Goal: Navigation & Orientation: Understand site structure

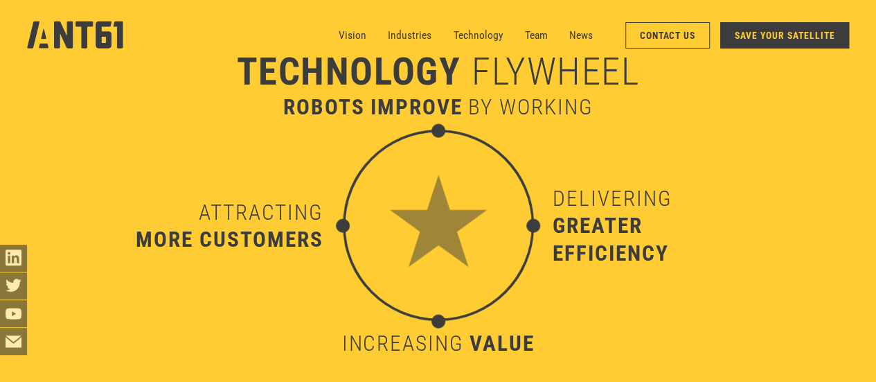
scroll to position [3809, 0]
click at [398, 32] on link "Industries" at bounding box center [410, 34] width 44 height 27
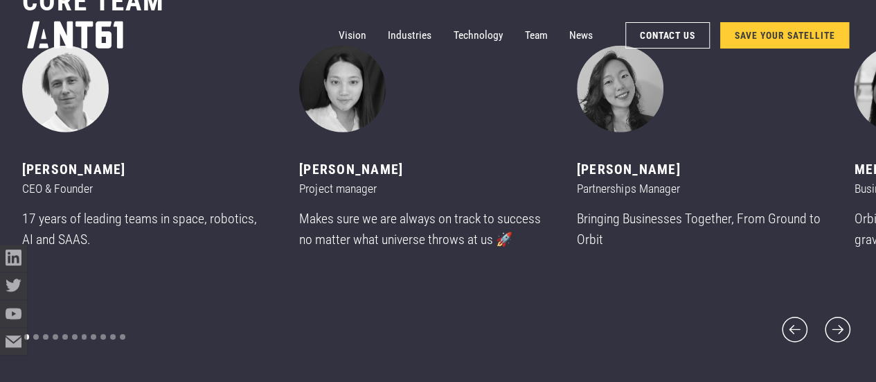
scroll to position [4583, 0]
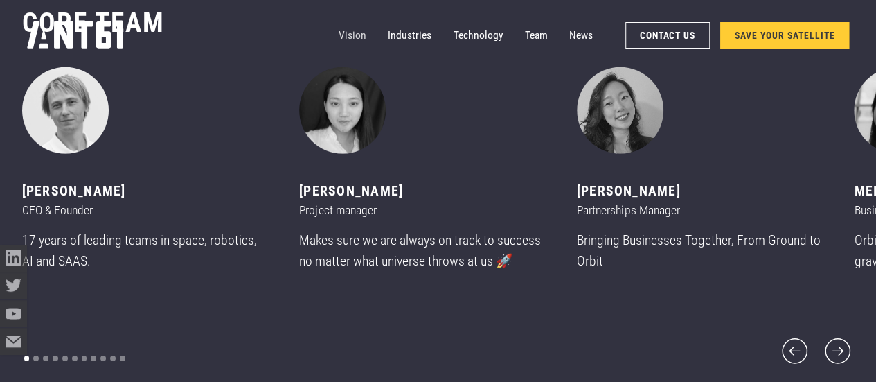
click at [356, 24] on link "Vision" at bounding box center [353, 34] width 28 height 27
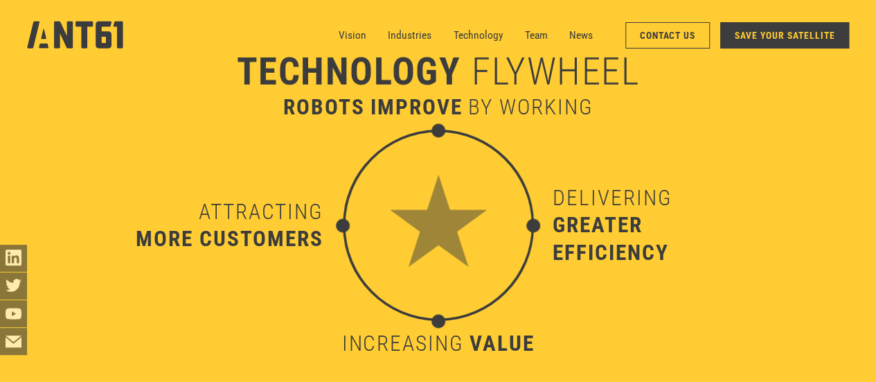
scroll to position [3287, 0]
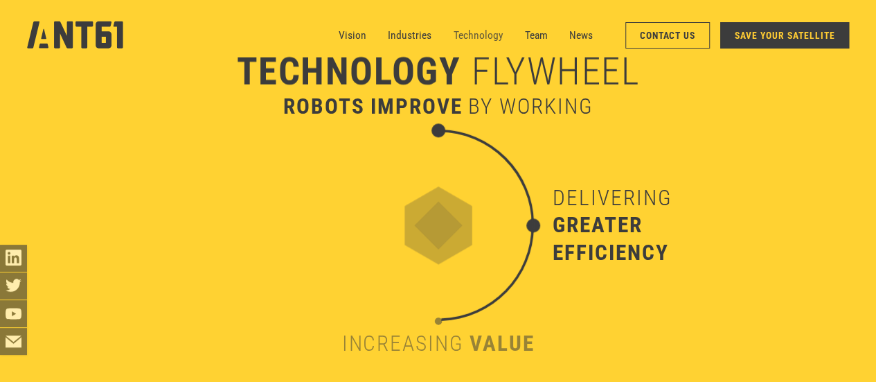
click at [467, 33] on link "Technology" at bounding box center [478, 34] width 50 height 27
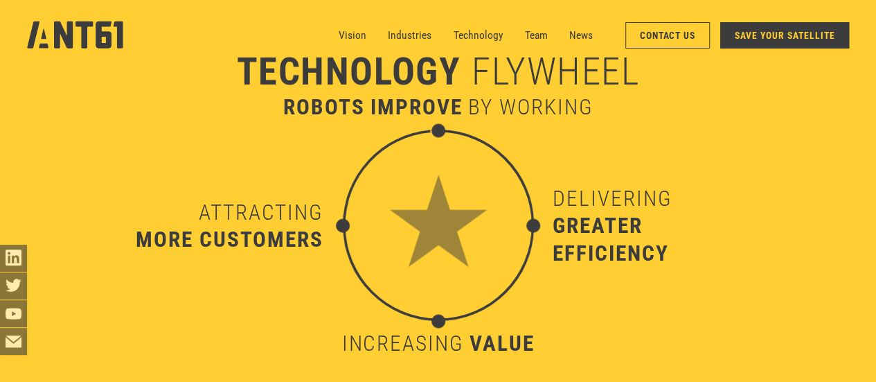
scroll to position [3747, 0]
click at [386, 38] on nav "Vision Industries Industries Technology Team News Contact Us SAVE YOUR SATELLITE" at bounding box center [594, 34] width 510 height 27
click at [407, 36] on link "Industries" at bounding box center [410, 34] width 44 height 27
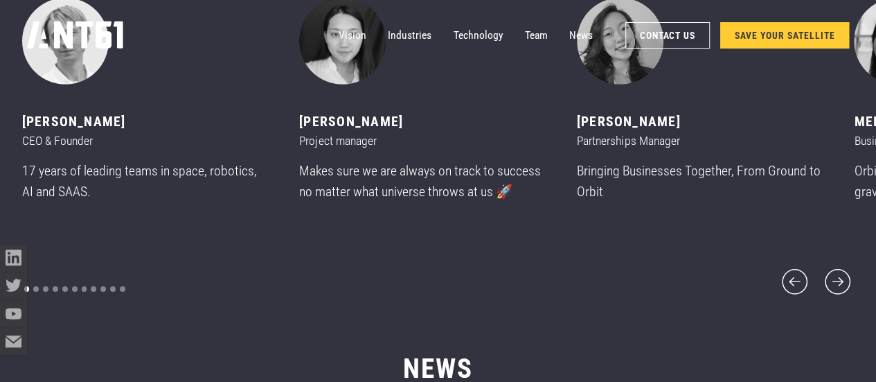
scroll to position [4583, 0]
